Goal: Information Seeking & Learning: Learn about a topic

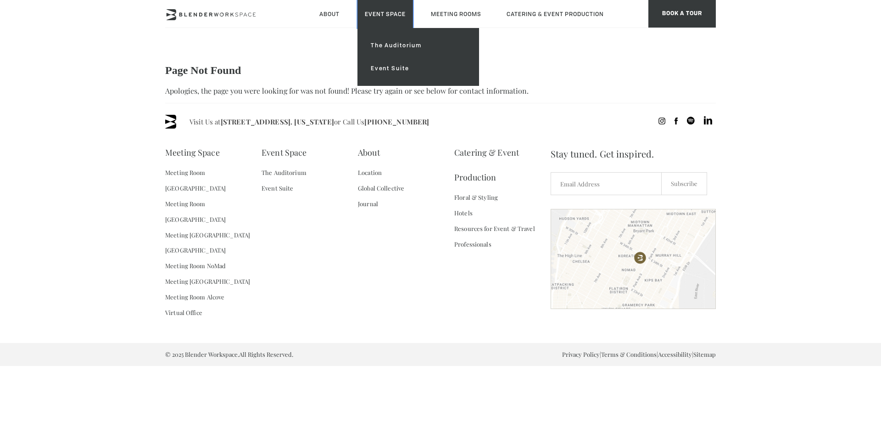
click at [398, 11] on link "Event Space" at bounding box center [385, 14] width 56 height 28
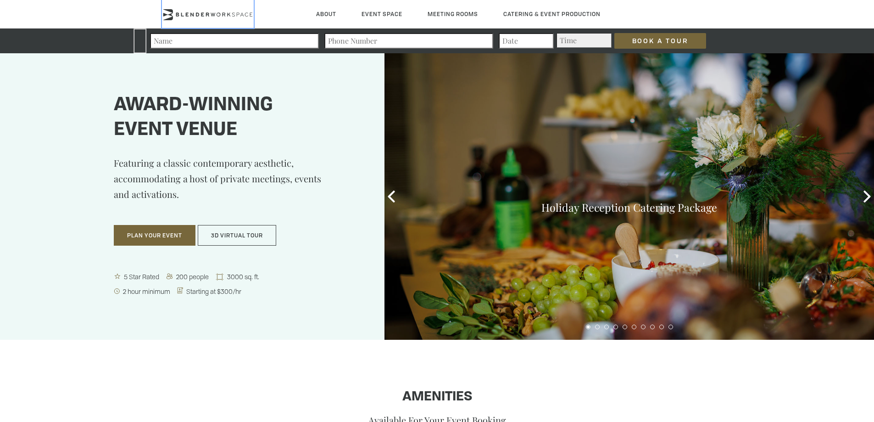
click at [178, 14] on icon at bounding box center [208, 14] width 92 height 11
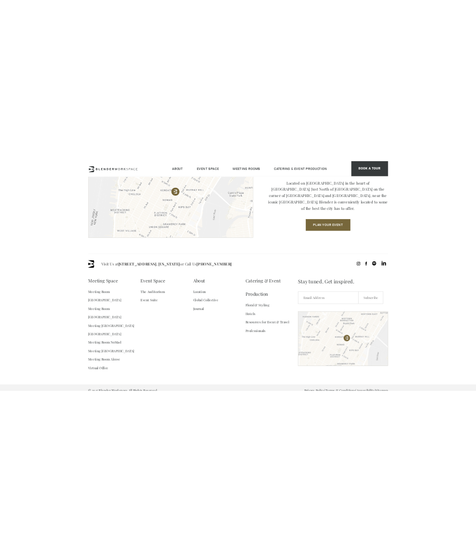
scroll to position [1041, 0]
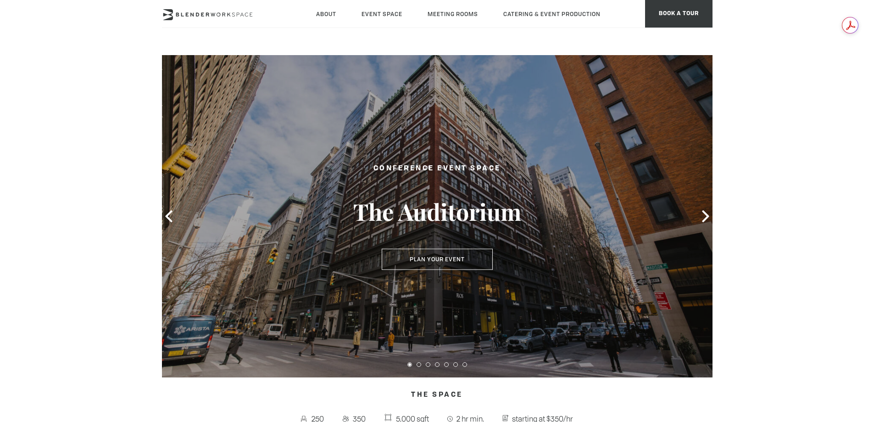
click at [787, 31] on header "About Neighborhood Global Collective Journal Event Space The Auditorium Event S…" at bounding box center [437, 27] width 874 height 55
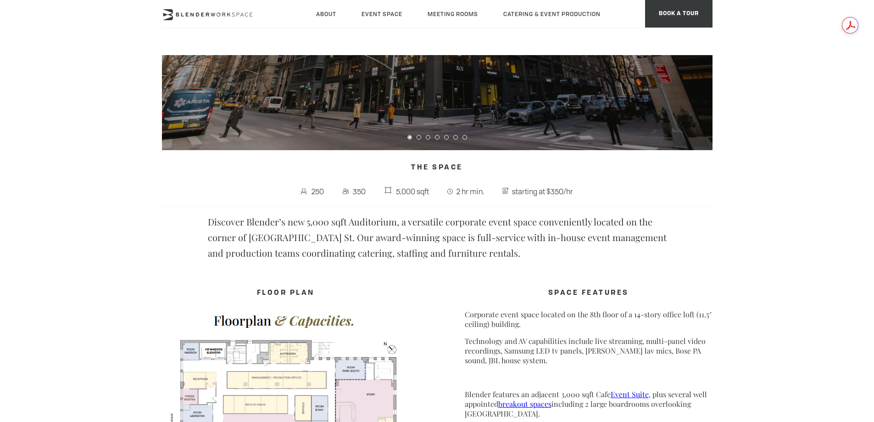
scroll to position [229, 0]
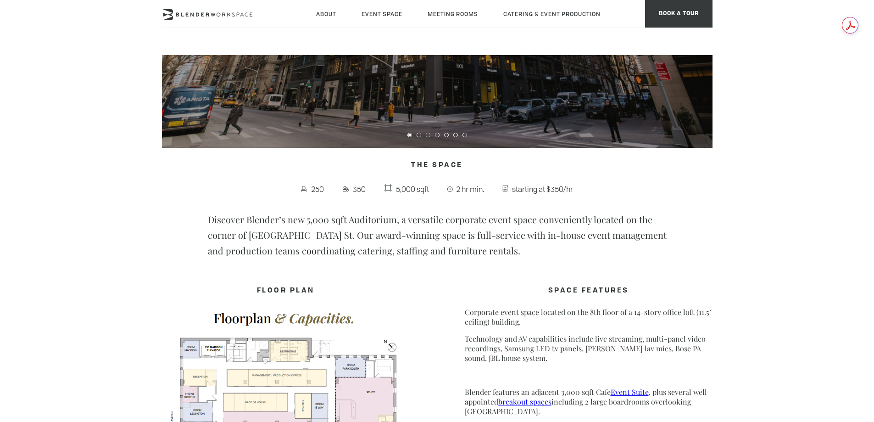
click at [317, 188] on span "250" at bounding box center [318, 189] width 17 height 15
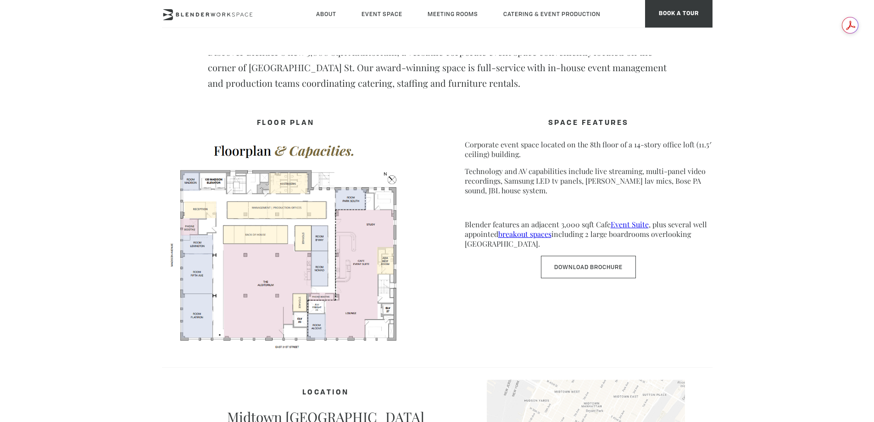
scroll to position [413, 0]
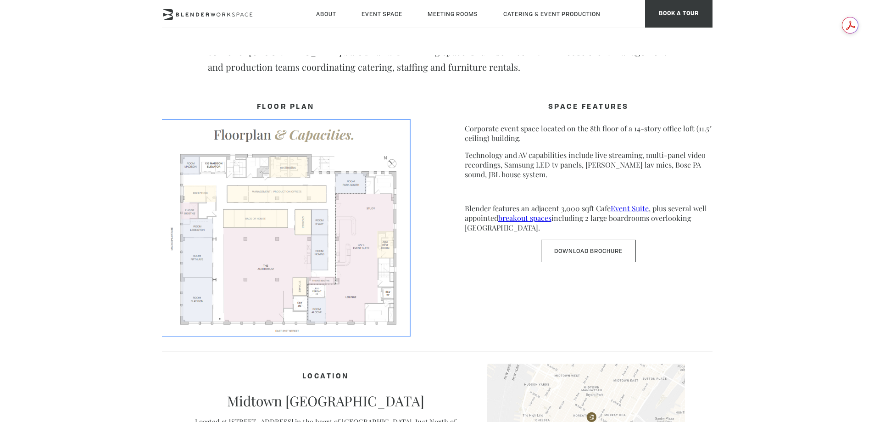
click at [316, 227] on img at bounding box center [286, 227] width 248 height 215
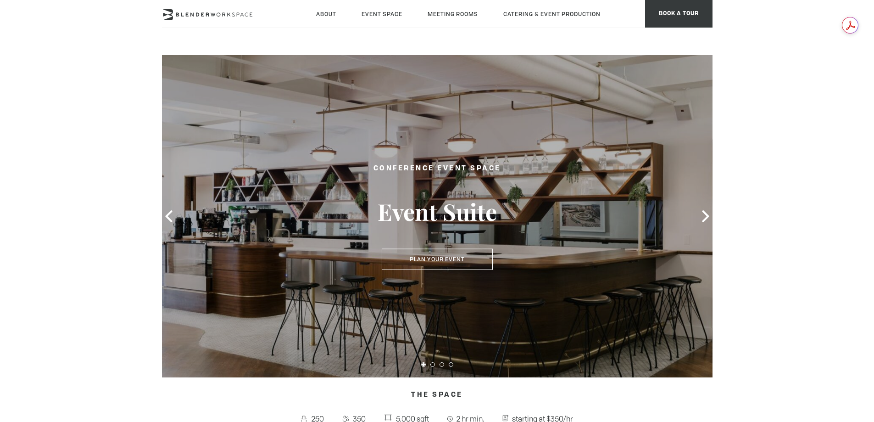
drag, startPoint x: 606, startPoint y: 119, endPoint x: 742, endPoint y: 108, distance: 136.3
click at [708, 222] on icon at bounding box center [706, 216] width 12 height 12
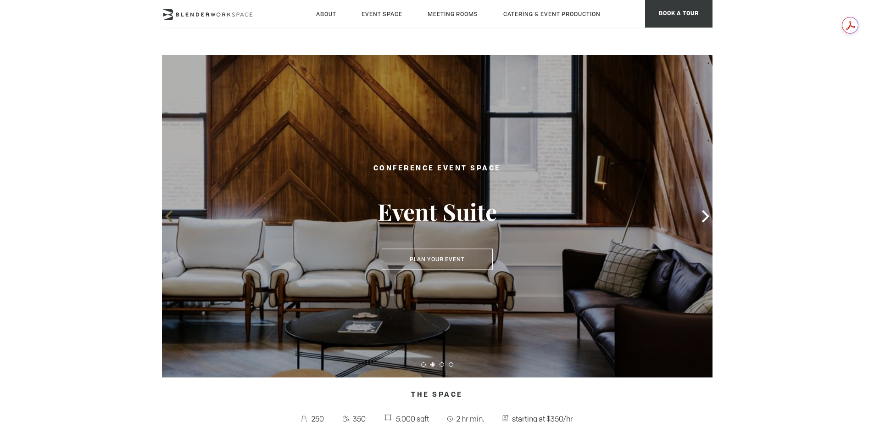
click at [167, 215] on icon at bounding box center [168, 216] width 7 height 12
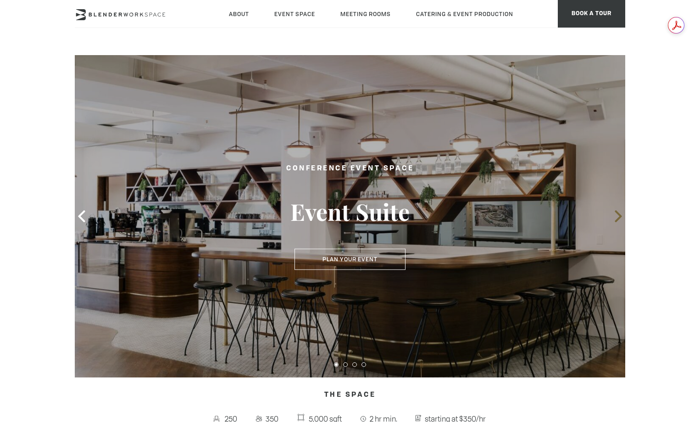
click at [615, 220] on icon at bounding box center [619, 216] width 12 height 12
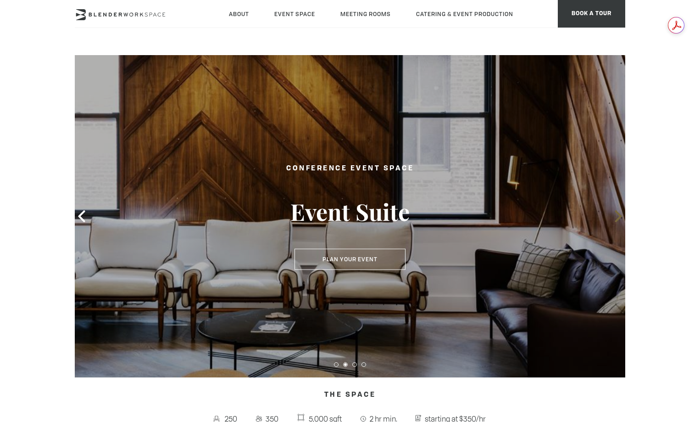
click at [618, 218] on icon at bounding box center [619, 216] width 12 height 12
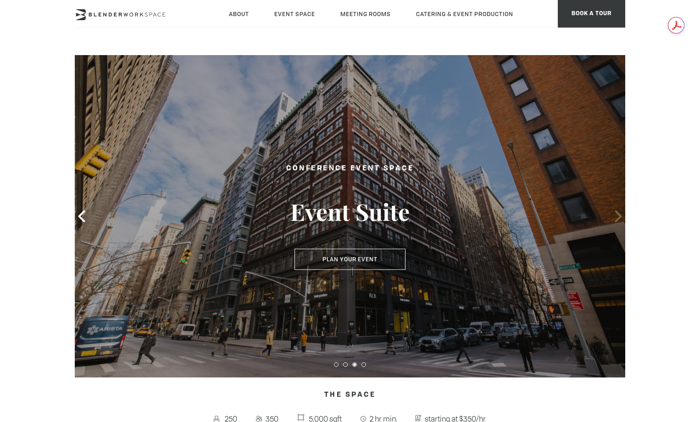
click at [618, 218] on icon at bounding box center [619, 216] width 12 height 12
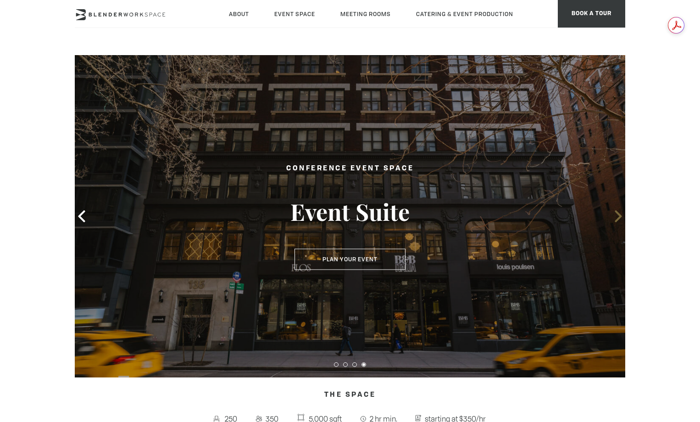
click at [618, 218] on icon at bounding box center [619, 216] width 12 height 12
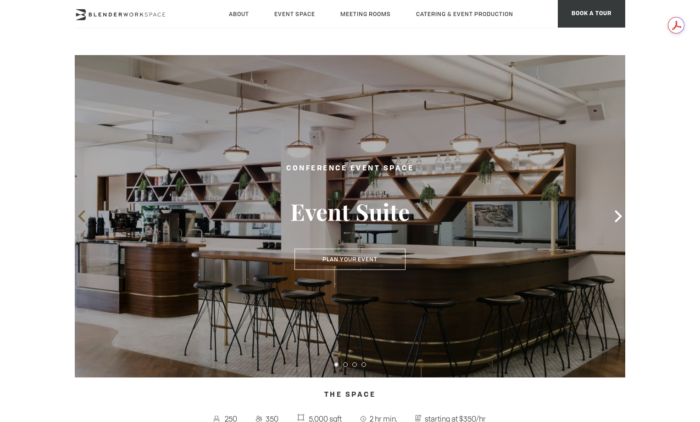
click at [80, 220] on icon at bounding box center [82, 216] width 12 height 12
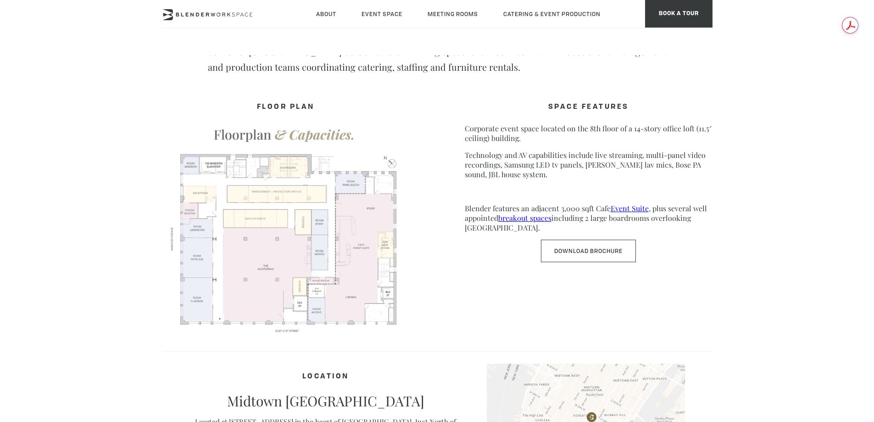
click at [322, 177] on img at bounding box center [286, 227] width 248 height 215
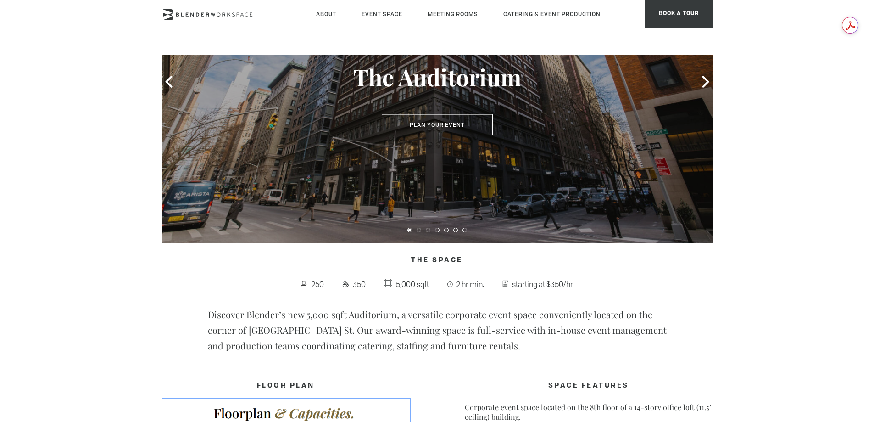
scroll to position [275, 0]
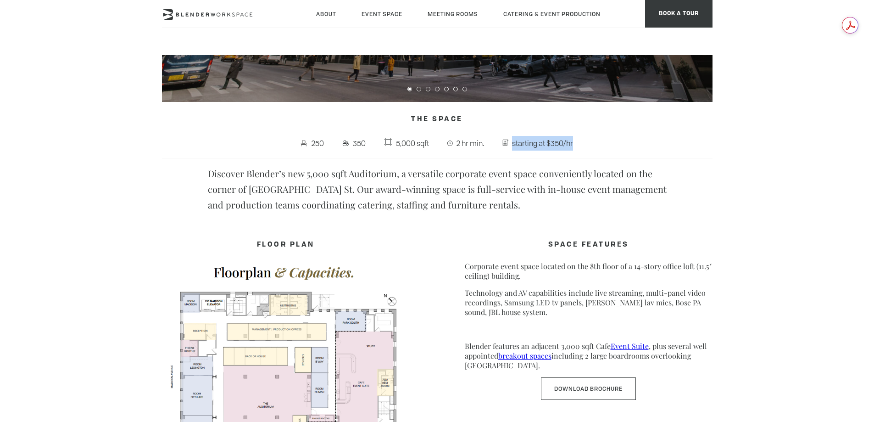
drag, startPoint x: 513, startPoint y: 145, endPoint x: 592, endPoint y: 141, distance: 79.4
click at [592, 141] on p "250 350 5,000 sqft 2 hr min. starting at $350/hr" at bounding box center [437, 147] width 551 height 22
copy span "starting at $350/hr"
drag, startPoint x: 205, startPoint y: 173, endPoint x: 579, endPoint y: 206, distance: 375.8
click at [579, 206] on div "The Space 250 350 5,000 sqft 2 hr min. starting at $350/hr Discover Blender’s n…" at bounding box center [437, 161] width 551 height 101
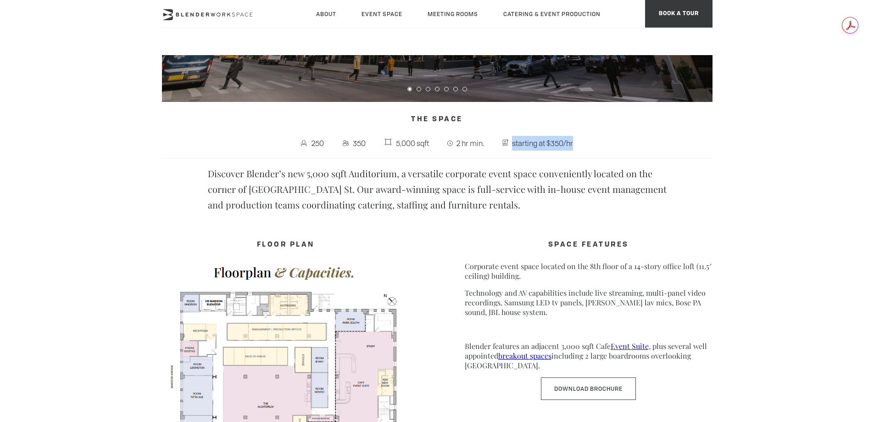
copy p "Discover Blender’s new 5,000 sqft Auditorium, a versatile corporate event space…"
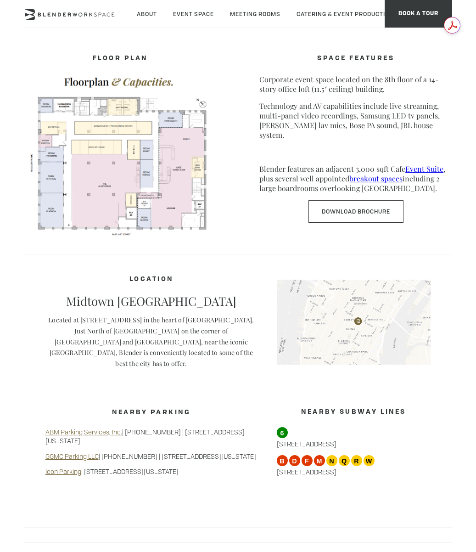
scroll to position [321, 0]
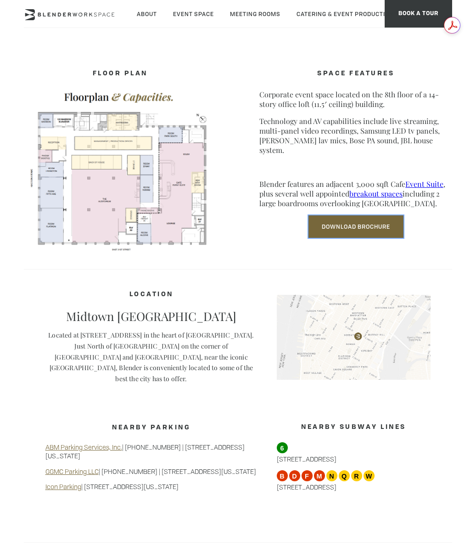
click at [360, 220] on link "Download Brochure" at bounding box center [355, 226] width 95 height 22
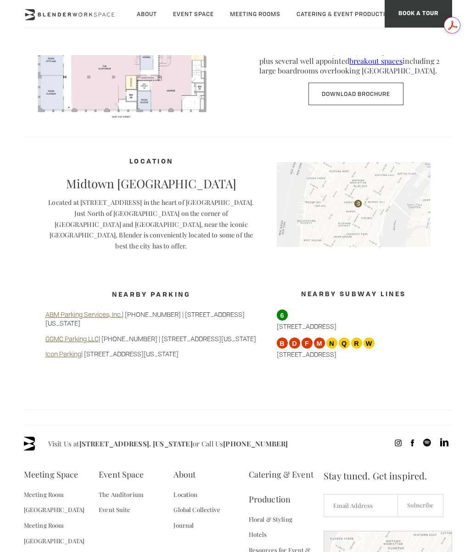
scroll to position [459, 0]
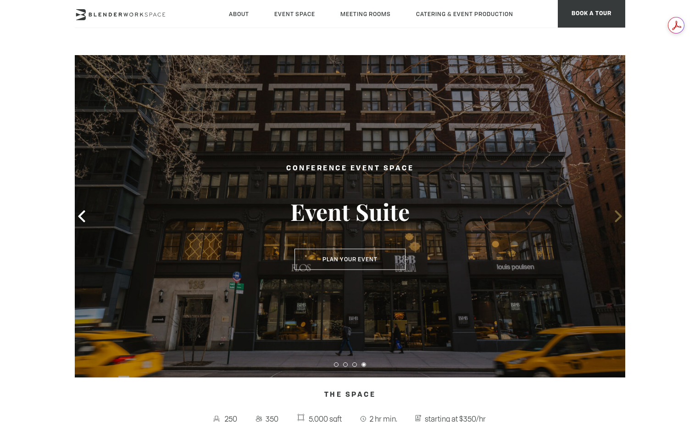
click at [617, 213] on icon at bounding box center [618, 216] width 7 height 12
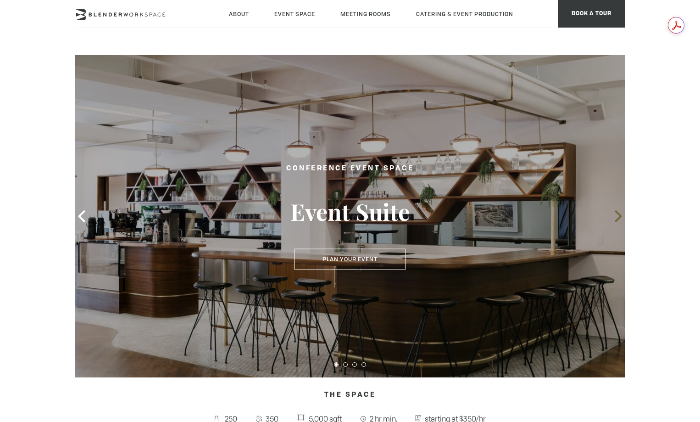
click at [617, 213] on icon at bounding box center [618, 216] width 7 height 12
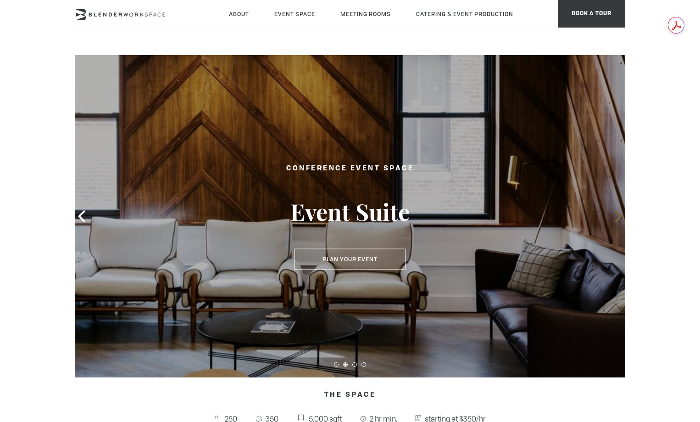
click at [619, 220] on icon at bounding box center [619, 216] width 12 height 12
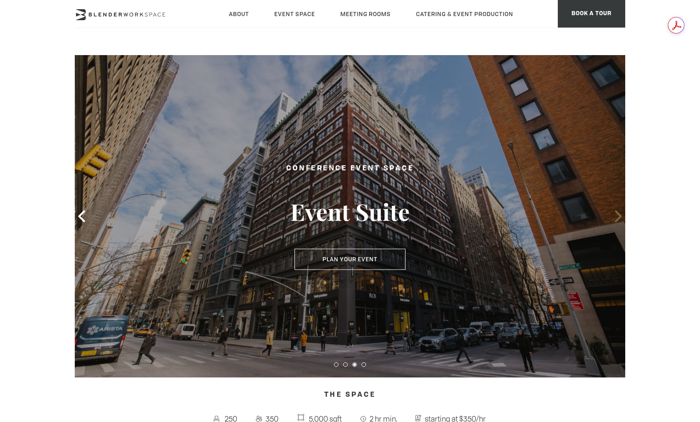
click at [619, 220] on icon at bounding box center [619, 216] width 12 height 12
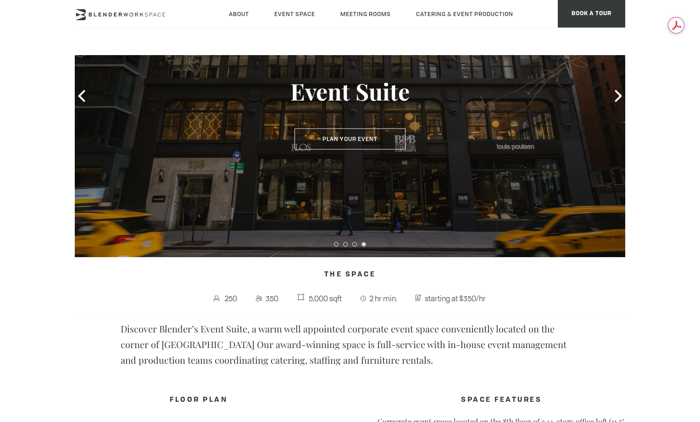
scroll to position [321, 0]
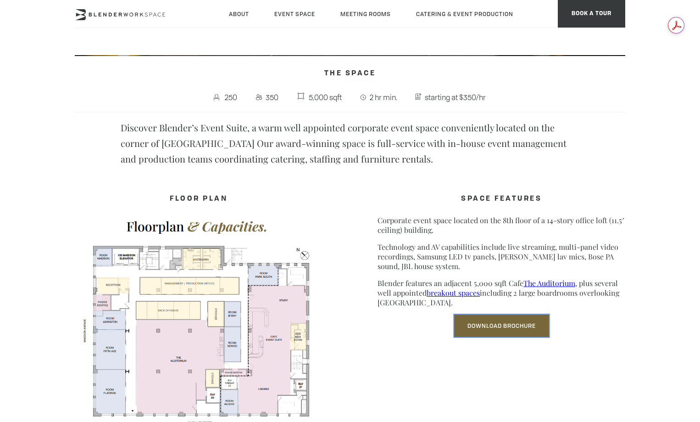
click at [490, 326] on link "Download Brochure" at bounding box center [501, 325] width 95 height 22
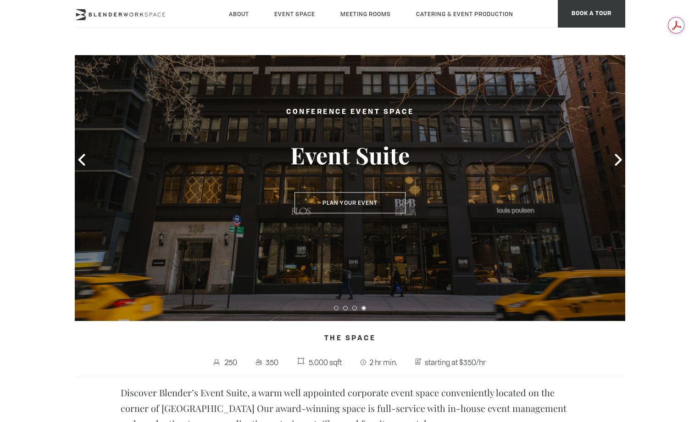
scroll to position [0, 0]
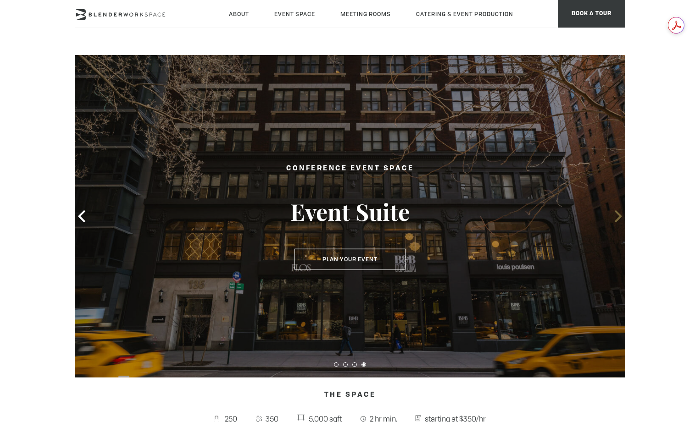
click at [614, 217] on icon at bounding box center [619, 216] width 12 height 12
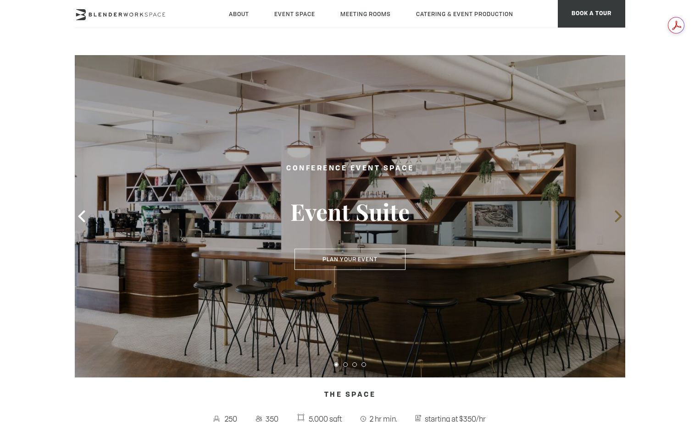
click at [614, 217] on icon at bounding box center [619, 216] width 12 height 12
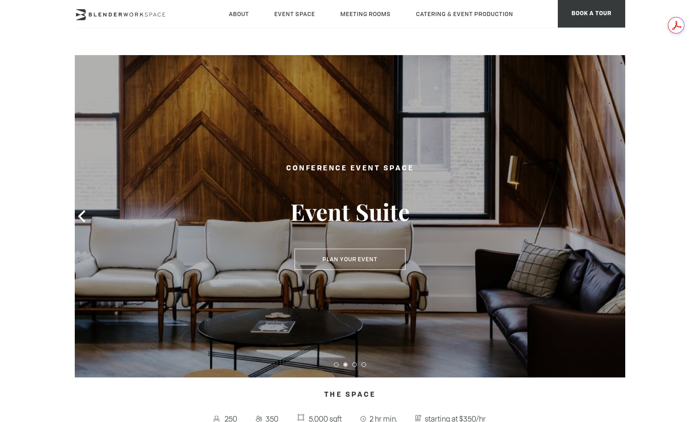
click at [614, 217] on icon at bounding box center [619, 216] width 12 height 12
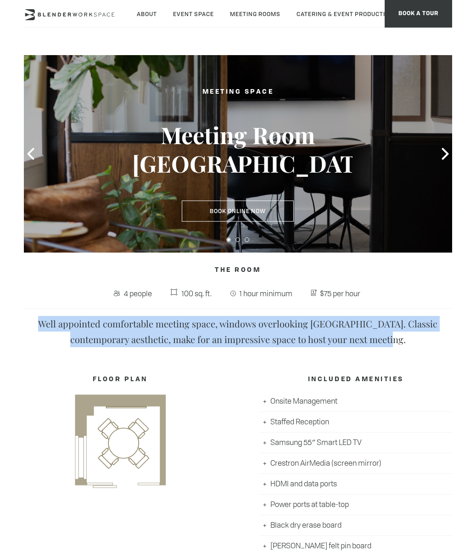
drag, startPoint x: 56, startPoint y: 326, endPoint x: 405, endPoint y: 340, distance: 349.5
click at [405, 340] on p "Well appointed comfortable meeting space, windows overlooking [GEOGRAPHIC_DATA]…" at bounding box center [238, 331] width 428 height 31
copy p "Well appointed comfortable meeting space, windows overlooking [GEOGRAPHIC_DATA]…"
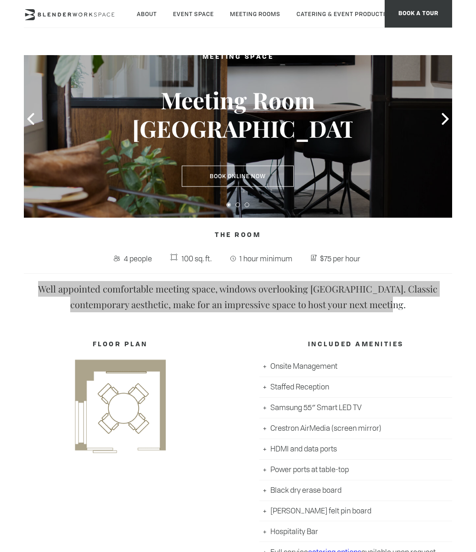
scroll to position [138, 0]
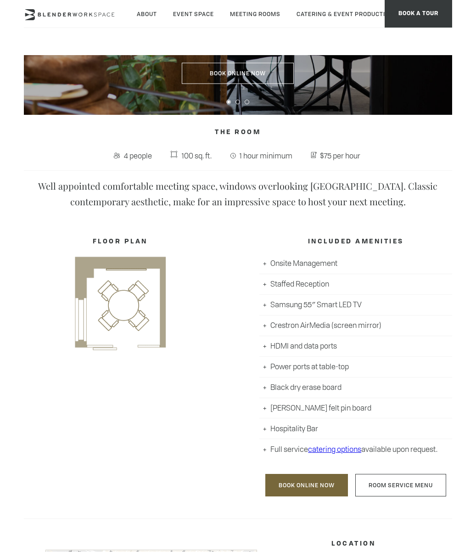
click at [263, 266] on li "Onsite Management" at bounding box center [355, 263] width 193 height 21
click at [263, 265] on li "Onsite Management" at bounding box center [355, 263] width 193 height 21
click at [264, 264] on li "Onsite Management" at bounding box center [355, 263] width 193 height 21
drag, startPoint x: 322, startPoint y: 156, endPoint x: 382, endPoint y: 155, distance: 59.7
click at [382, 155] on p "4 people 100 sq. ft. 1 hour minimum $75 per hour" at bounding box center [238, 159] width 428 height 22
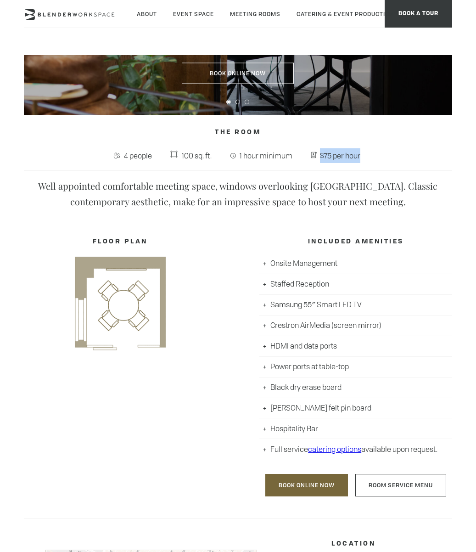
copy span "$75 per hour"
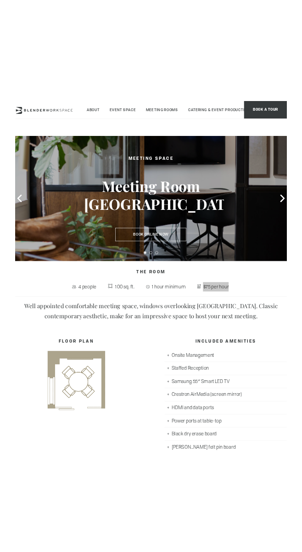
scroll to position [0, 0]
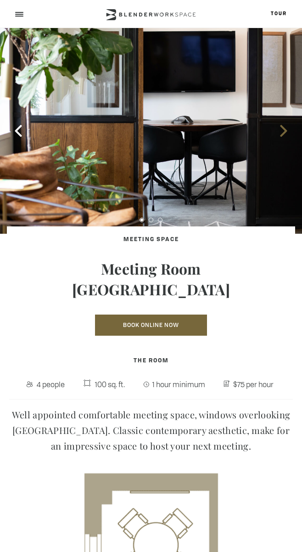
click at [281, 132] on icon at bounding box center [284, 131] width 12 height 12
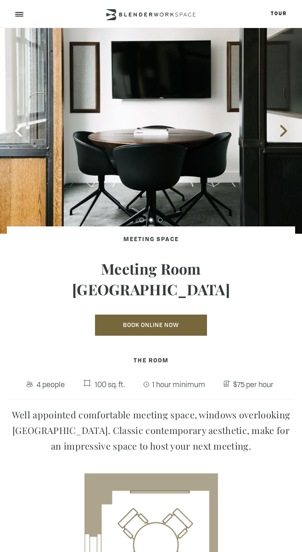
click at [281, 129] on icon at bounding box center [284, 131] width 12 height 12
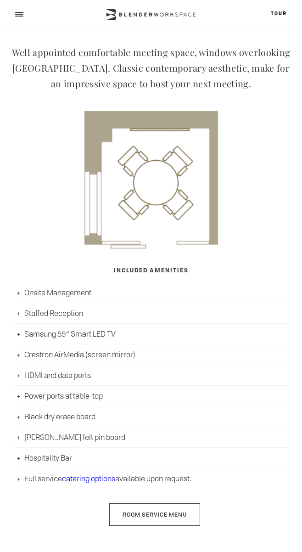
scroll to position [367, 0]
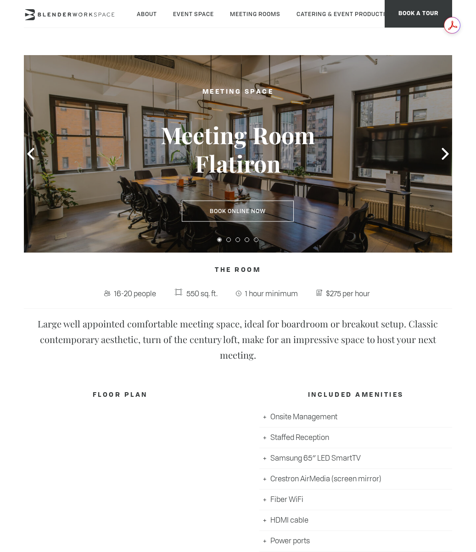
click at [121, 294] on span "16-20 people" at bounding box center [135, 293] width 46 height 15
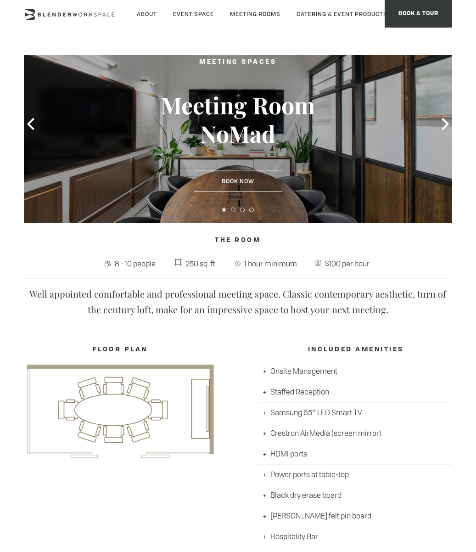
scroll to position [46, 0]
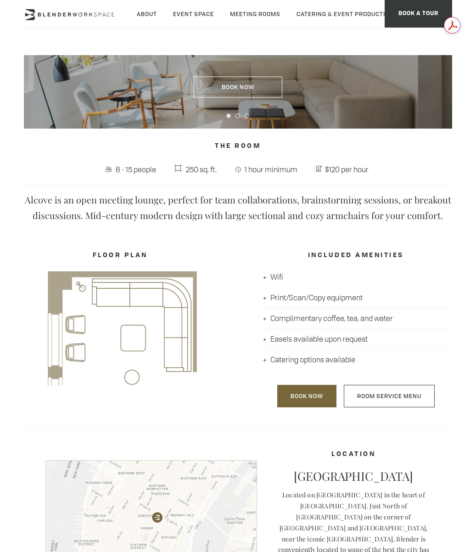
scroll to position [138, 0]
